Goal: Task Accomplishment & Management: Manage account settings

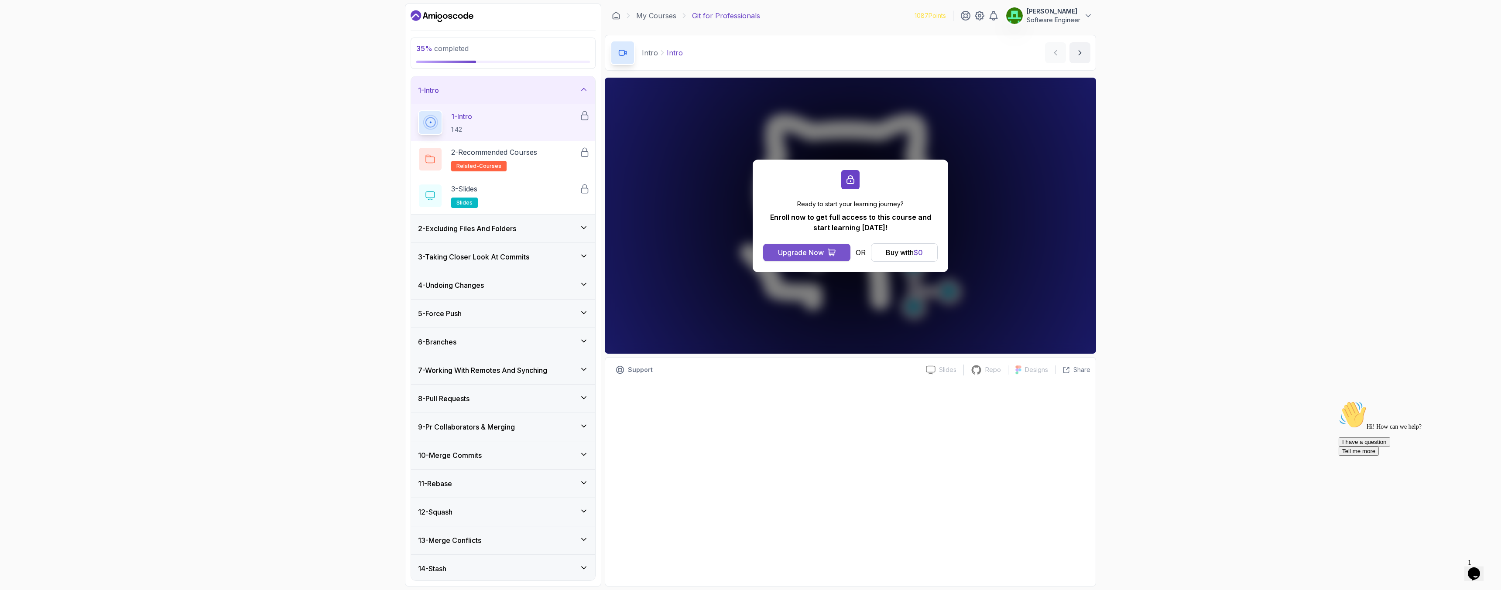
click at [745, 253] on div "Upgrade Now" at bounding box center [801, 252] width 46 height 10
click at [745, 18] on p "Software Engineer" at bounding box center [1054, 20] width 54 height 9
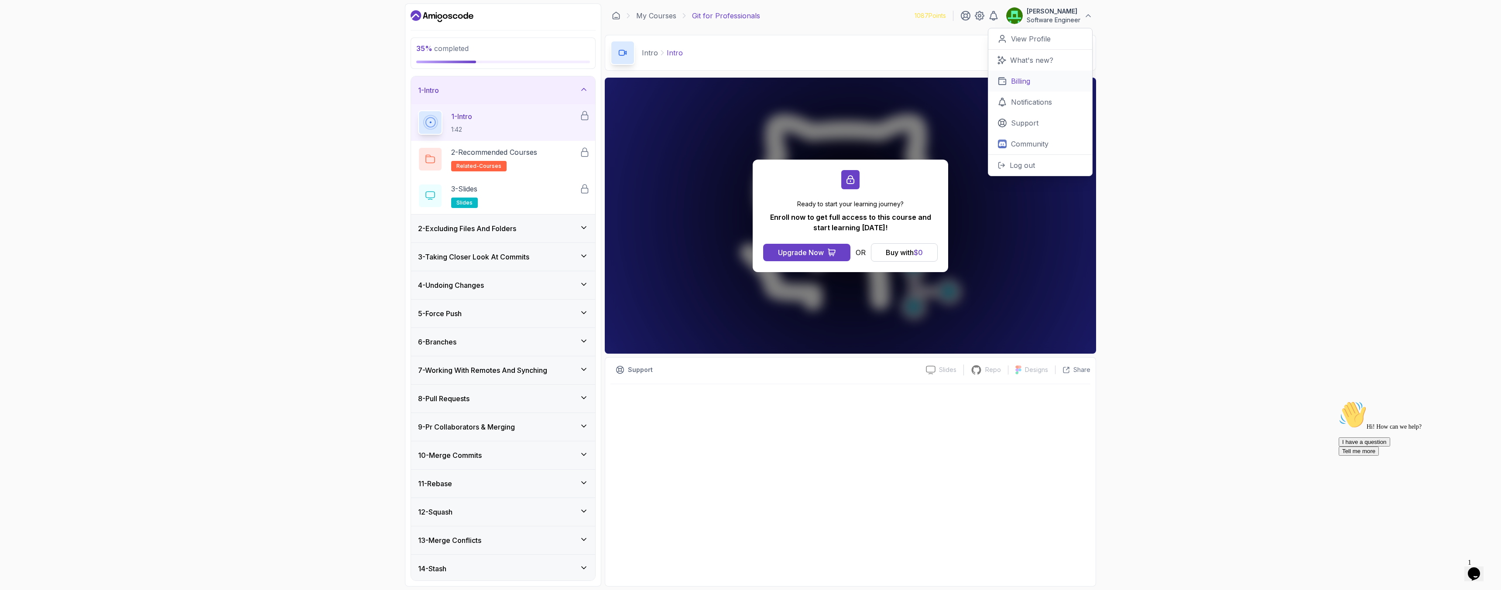
click at [745, 85] on p "Billing" at bounding box center [1020, 81] width 19 height 10
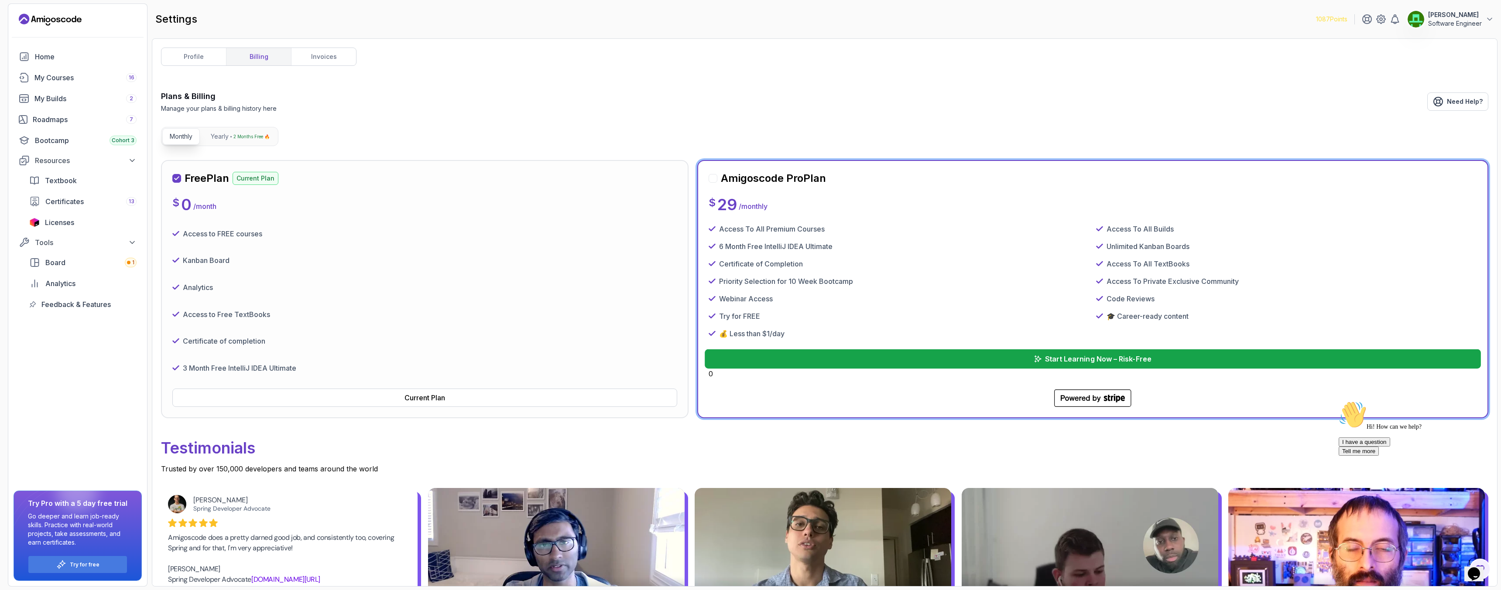
click at [745, 359] on p "Start Learning Now – Risk-Free" at bounding box center [1098, 359] width 106 height 10
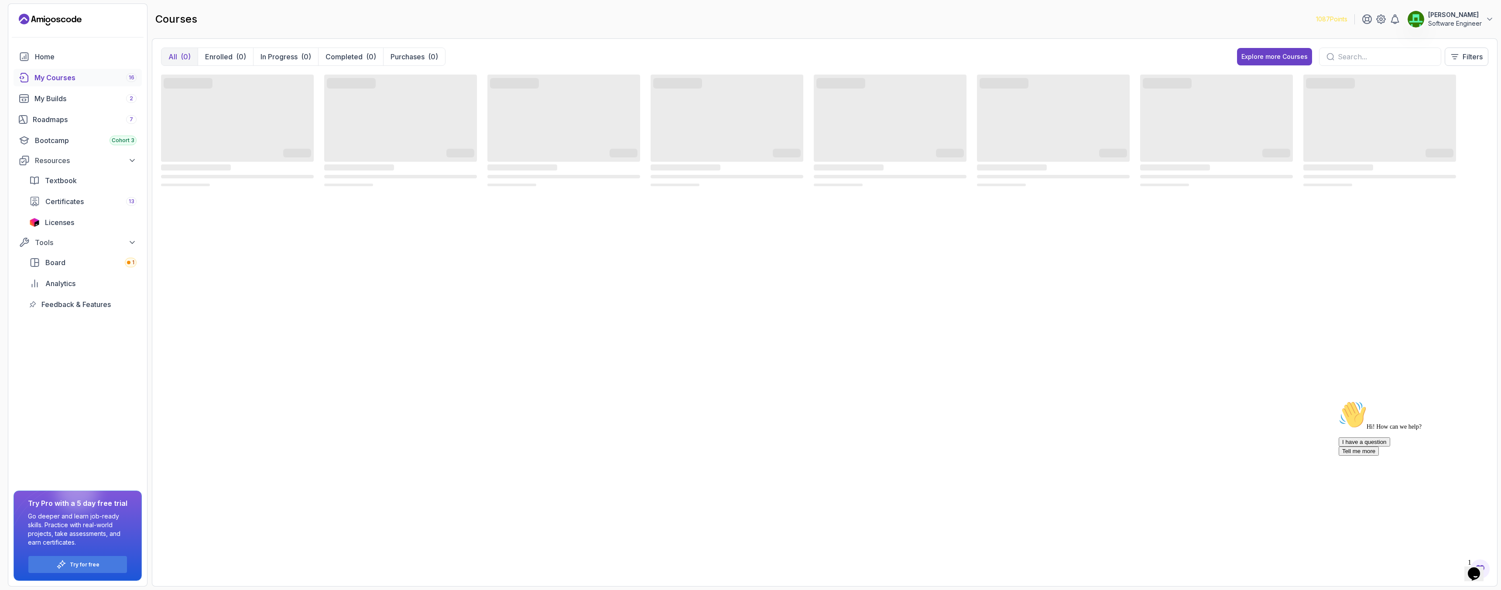
click at [1439, 19] on p "Software Engineer" at bounding box center [1455, 23] width 54 height 9
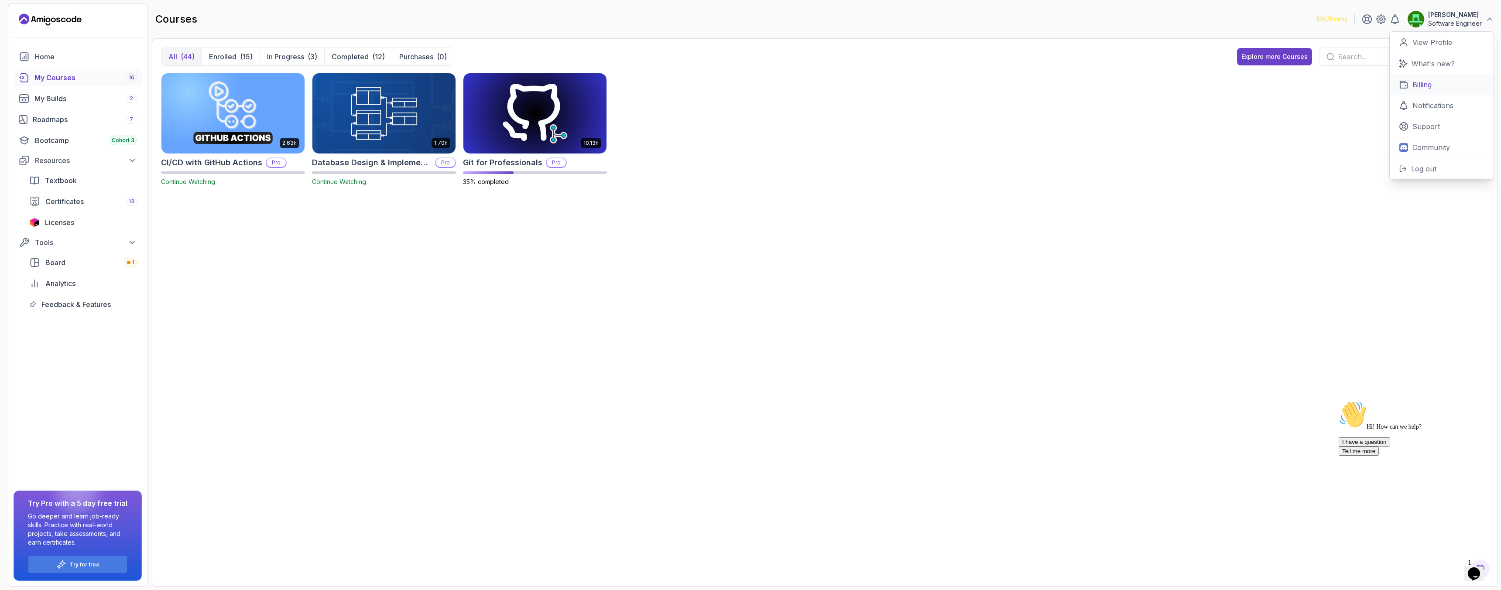
click at [1420, 87] on p "Billing" at bounding box center [1422, 84] width 19 height 10
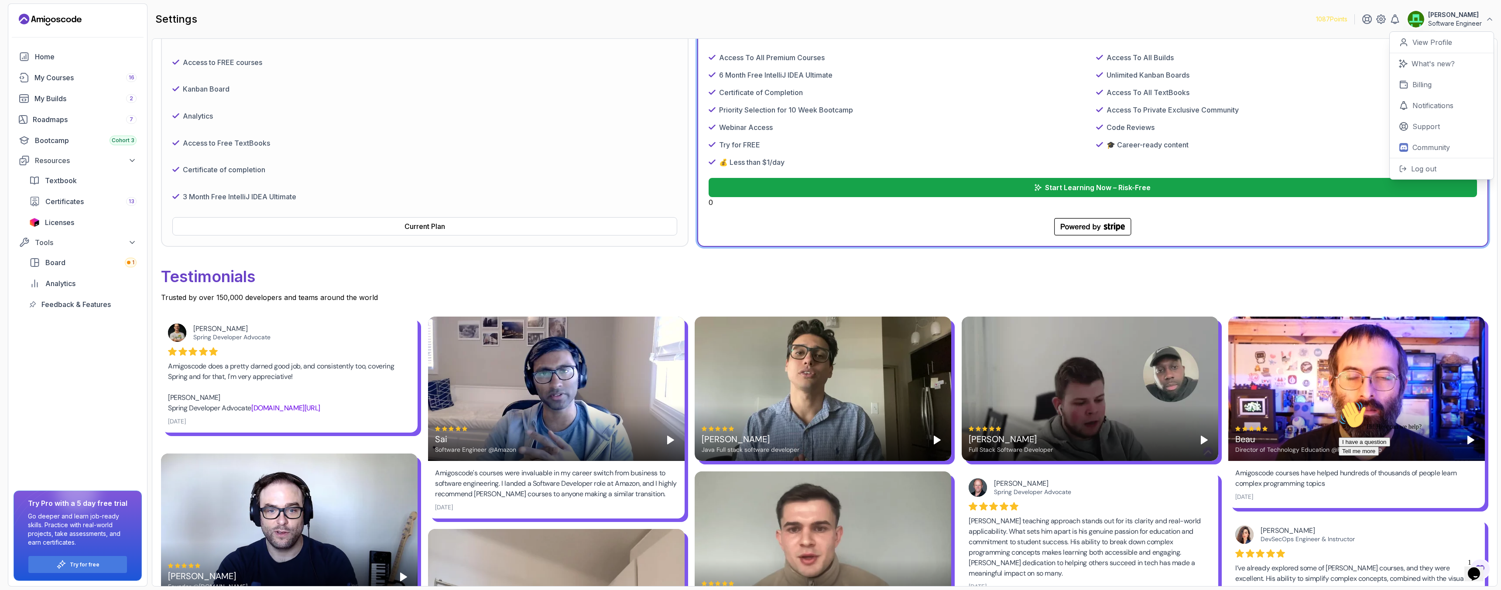
scroll to position [105, 0]
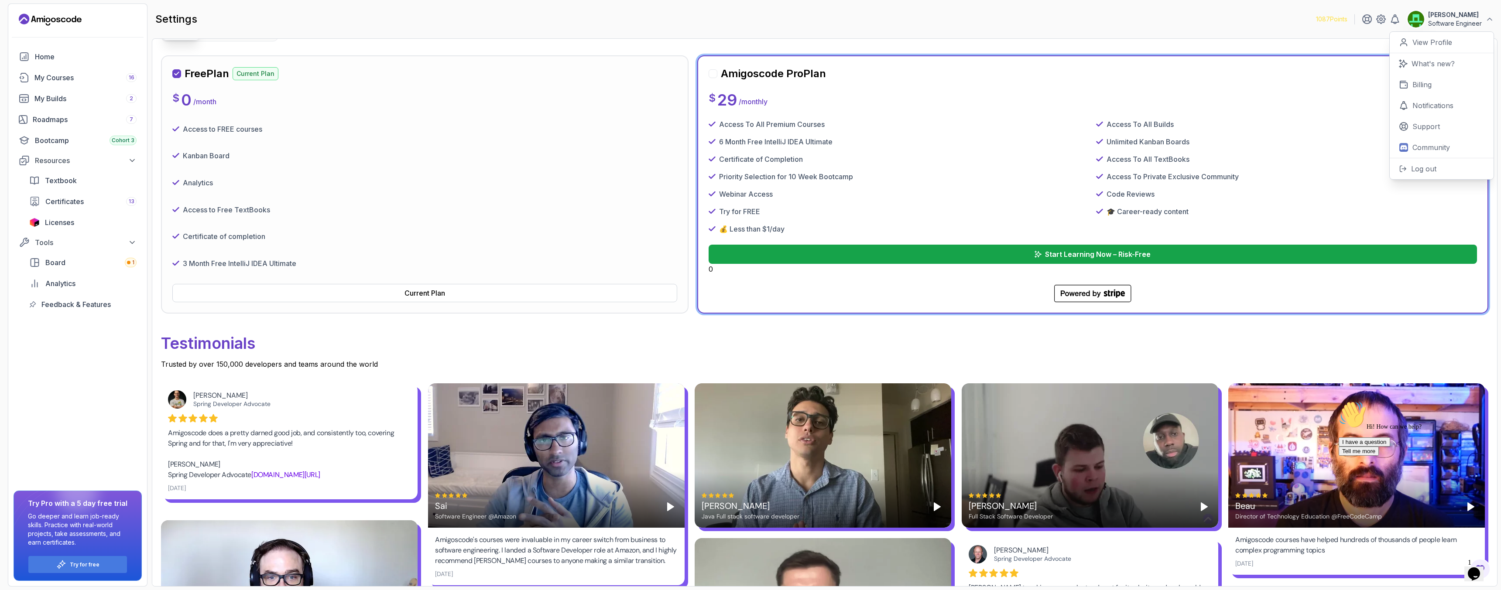
click at [959, 350] on p "Testimonials" at bounding box center [825, 343] width 1328 height 31
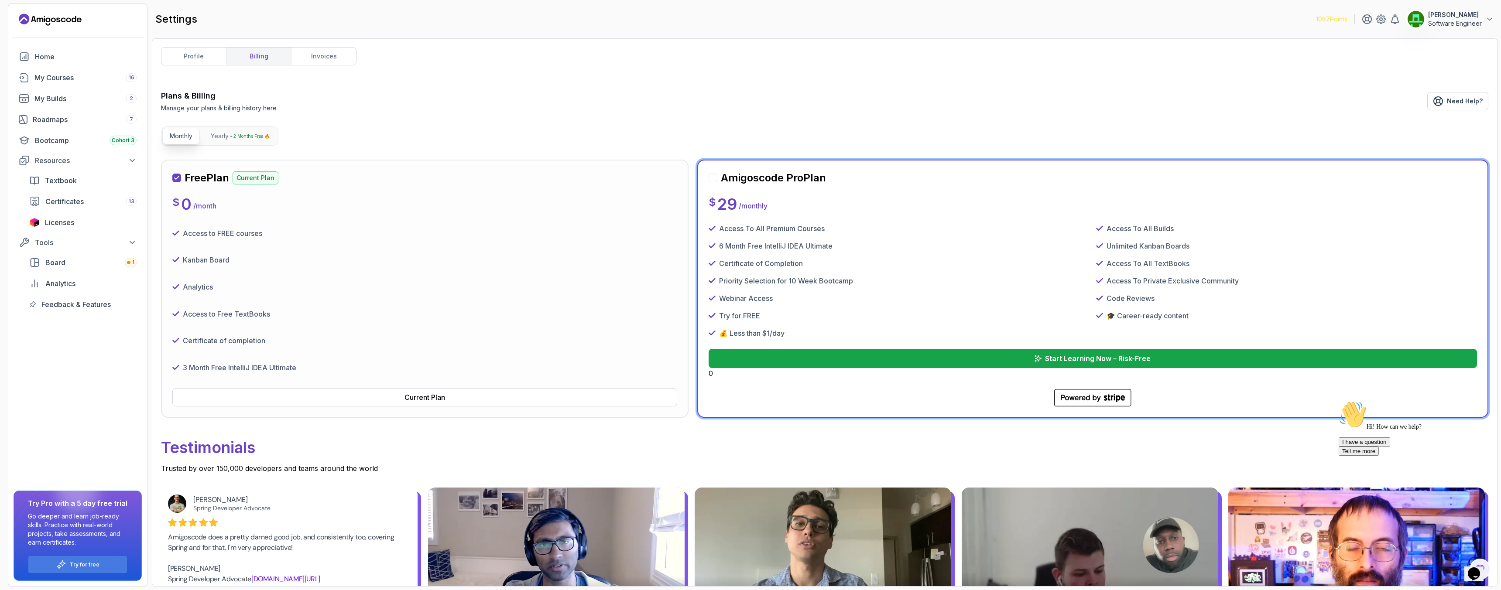
scroll to position [0, 0]
click at [194, 62] on link "profile" at bounding box center [193, 56] width 65 height 17
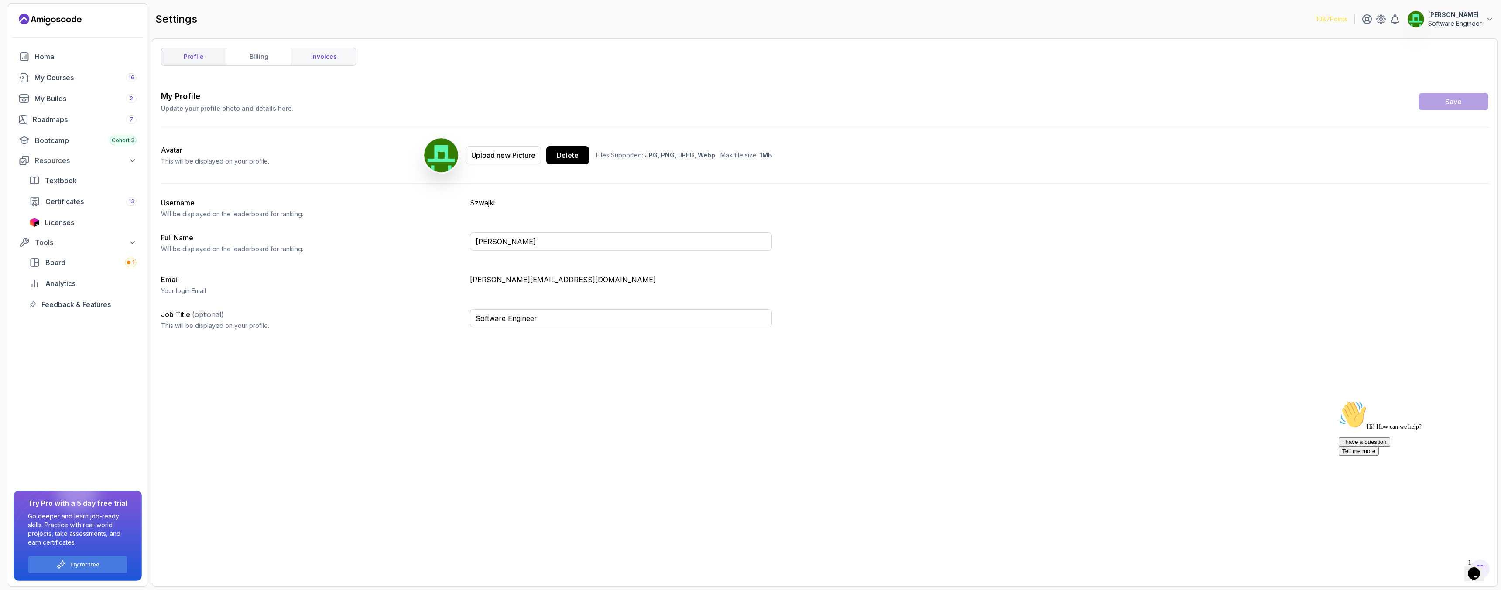
click at [343, 61] on link "invoices" at bounding box center [323, 56] width 65 height 17
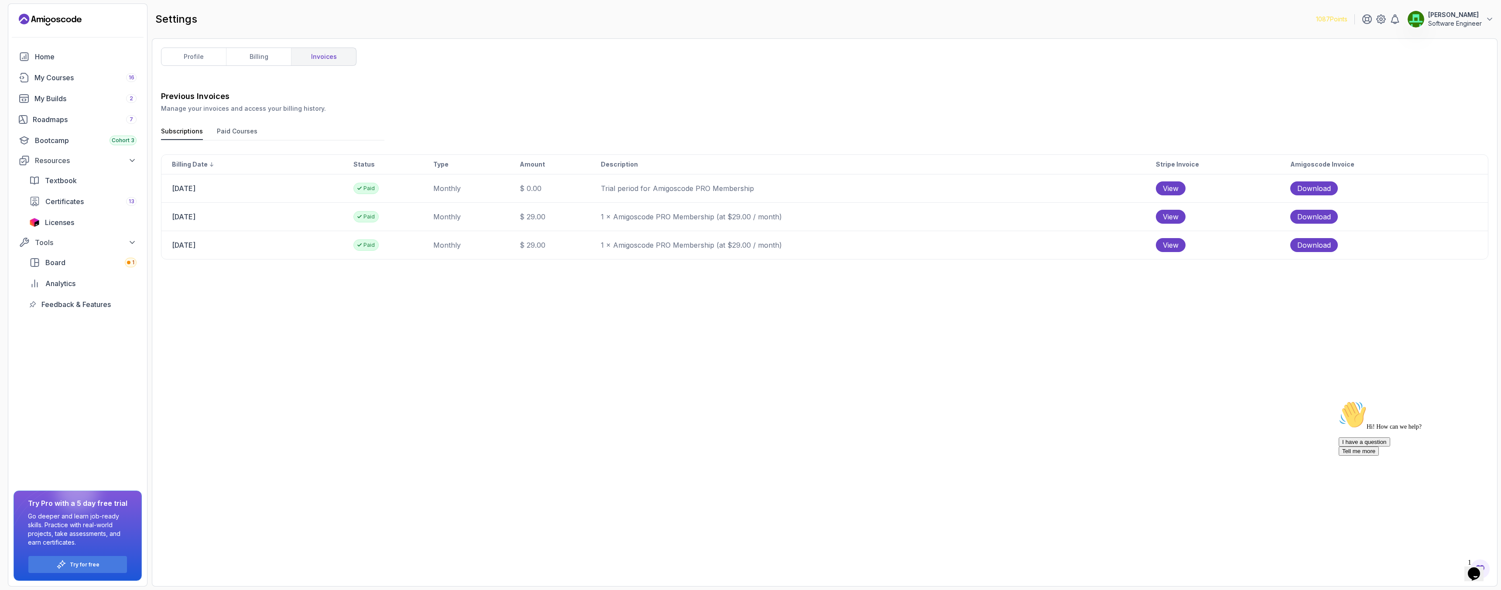
click at [233, 130] on button "Paid Courses" at bounding box center [237, 133] width 41 height 13
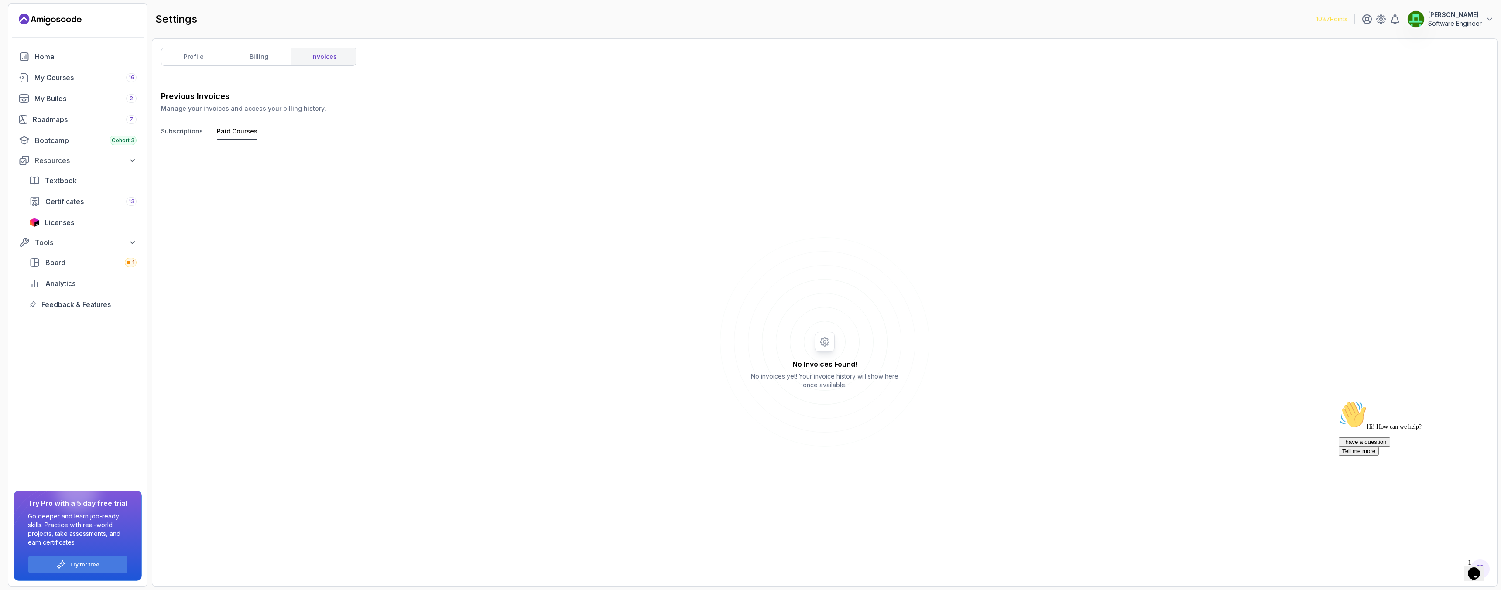
click at [191, 136] on button "Subscriptions" at bounding box center [182, 133] width 42 height 13
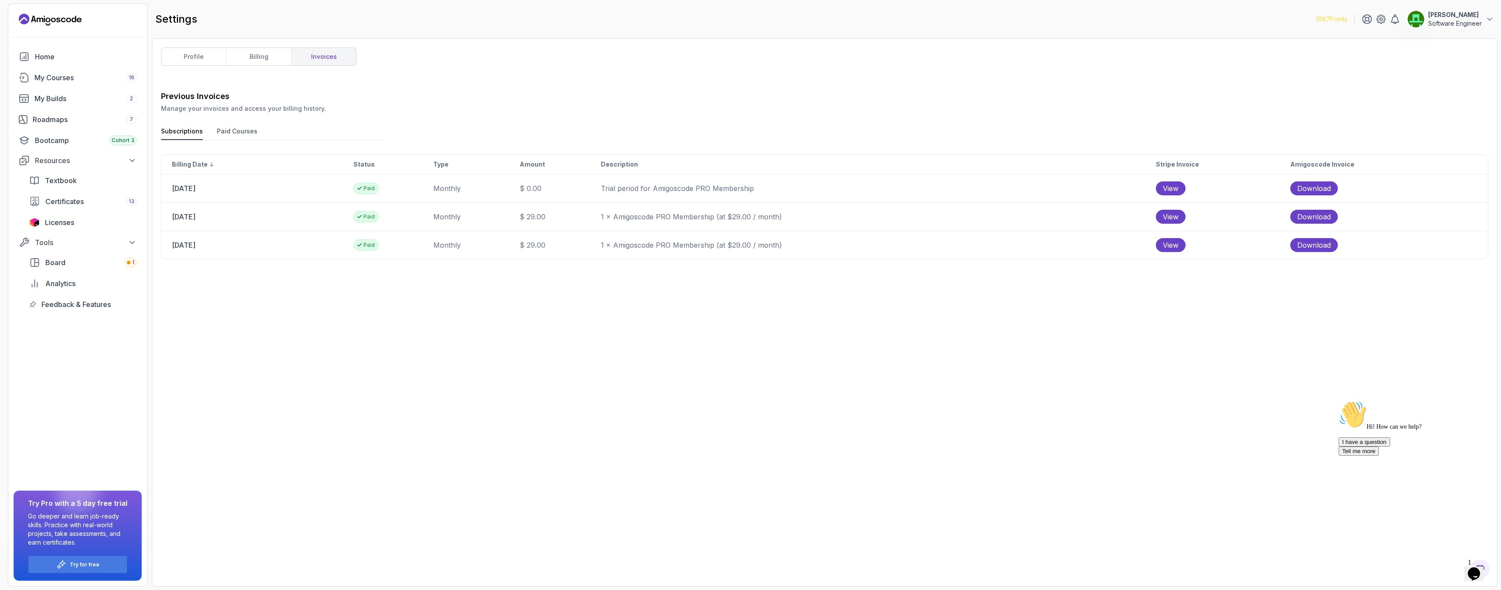
click at [248, 131] on button "Paid Courses" at bounding box center [237, 133] width 41 height 13
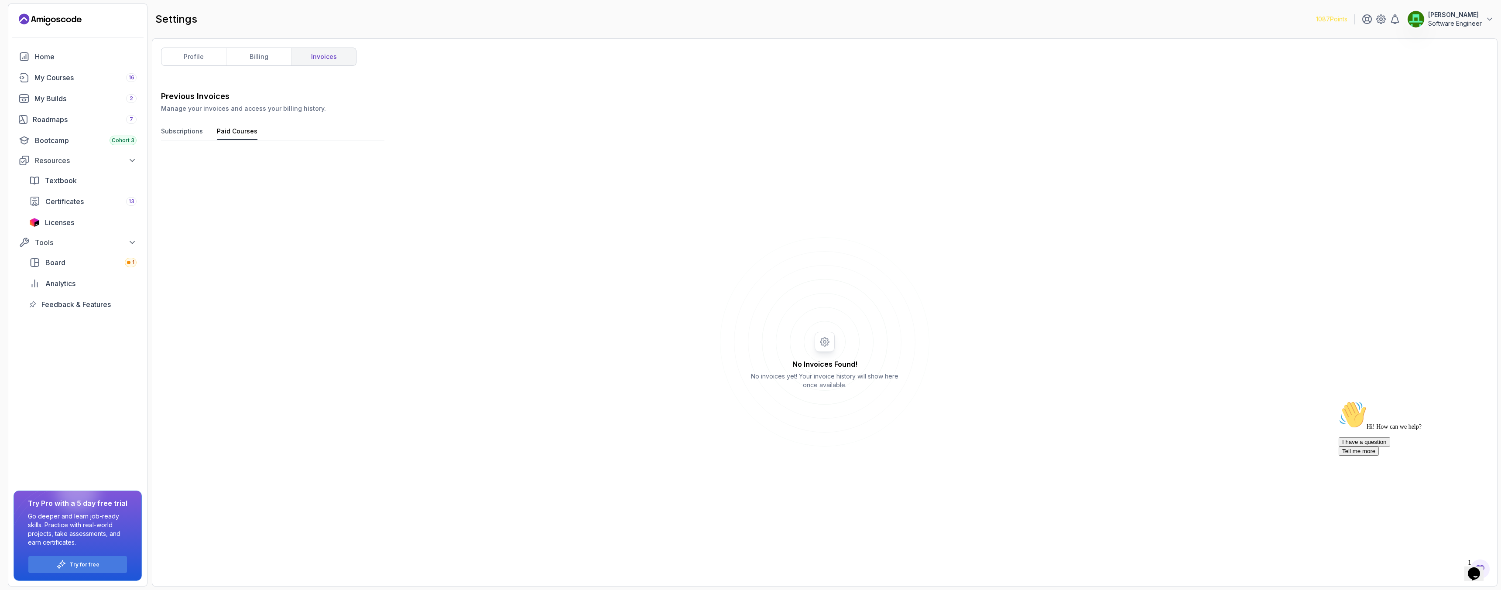
click at [191, 137] on button "Subscriptions" at bounding box center [182, 133] width 42 height 13
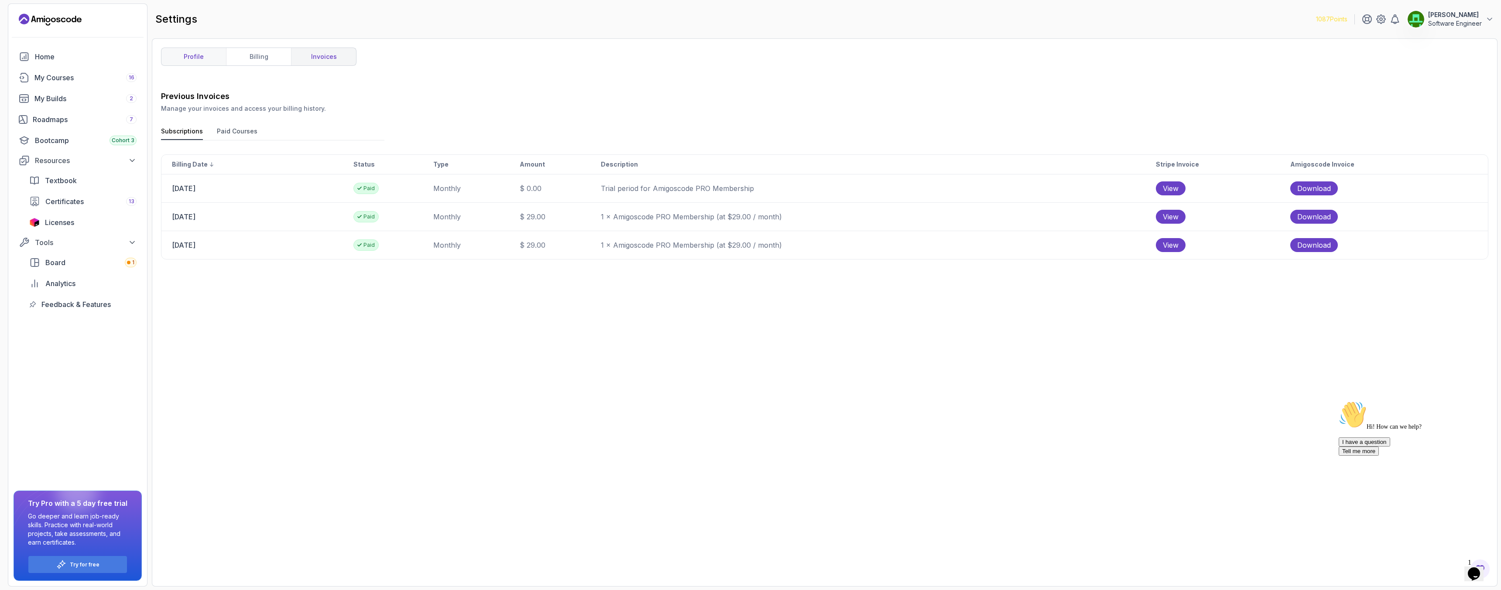
click at [192, 50] on link "profile" at bounding box center [193, 56] width 65 height 17
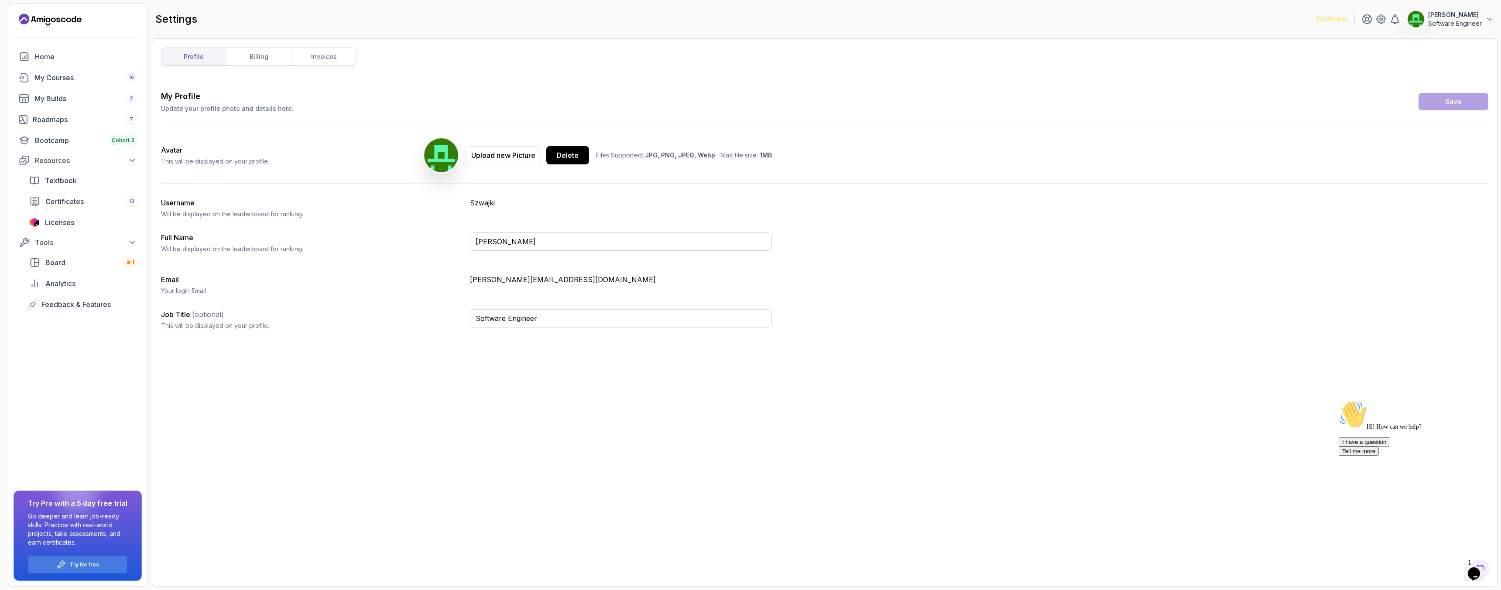
click at [1478, 20] on p "Software Engineer" at bounding box center [1455, 23] width 54 height 9
